Goal: Entertainment & Leisure: Consume media (video, audio)

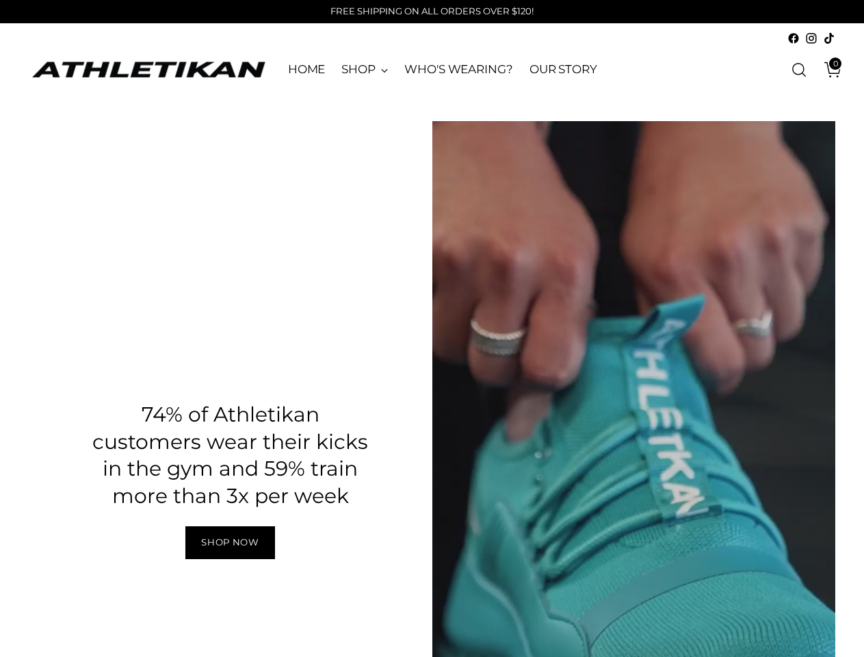
click at [798, 222] on div "Pause" at bounding box center [633, 479] width 403 height 717
